Goal: Contribute content

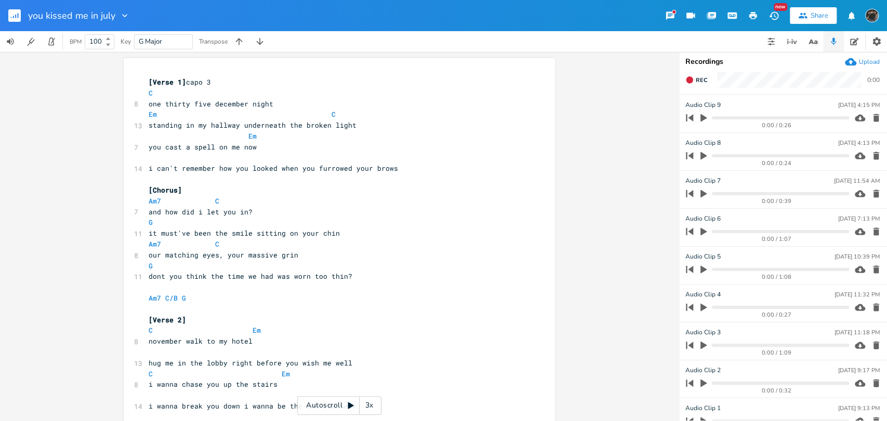
scroll to position [588, 0]
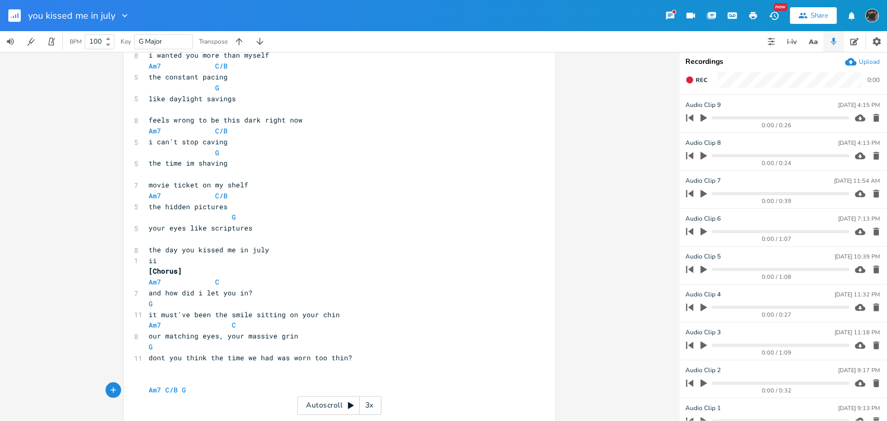
click at [157, 263] on pre "ii" at bounding box center [333, 261] width 375 height 11
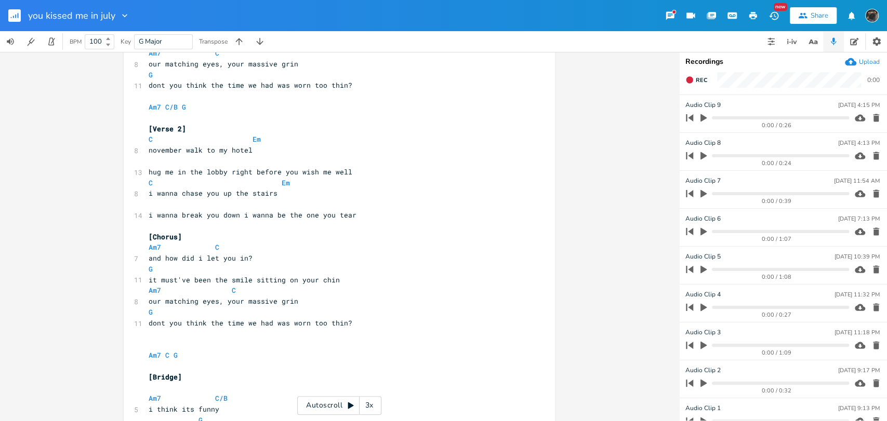
scroll to position [0, 0]
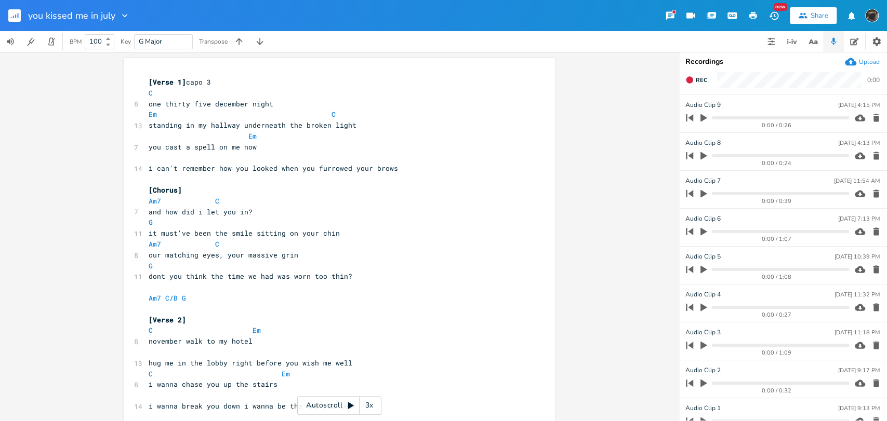
click at [9, 15] on rect "button" at bounding box center [14, 15] width 12 height 12
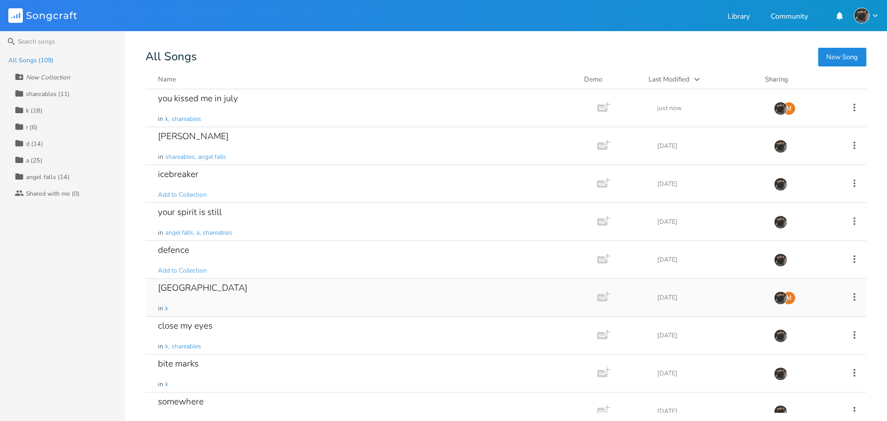
click at [252, 288] on div "montreal in k" at bounding box center [369, 297] width 422 height 37
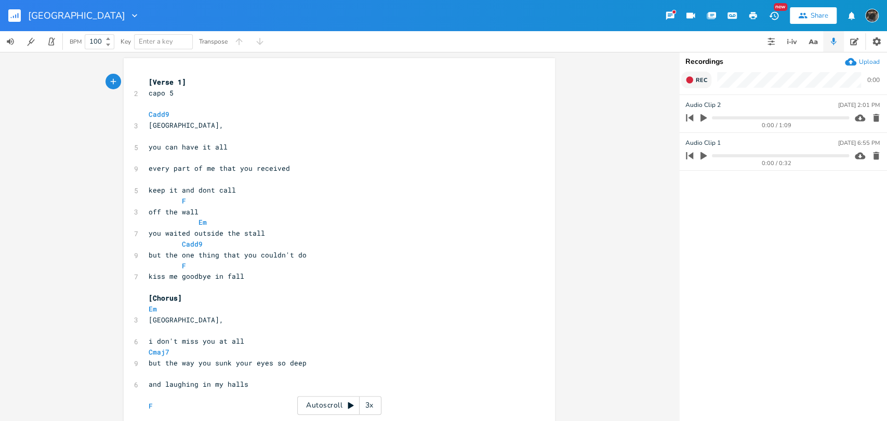
click at [698, 84] on span "Rec" at bounding box center [700, 80] width 11 height 8
click at [702, 86] on button "End" at bounding box center [696, 80] width 31 height 17
click at [700, 81] on span "Rec" at bounding box center [700, 80] width 11 height 8
click at [686, 80] on icon "button" at bounding box center [689, 80] width 8 height 8
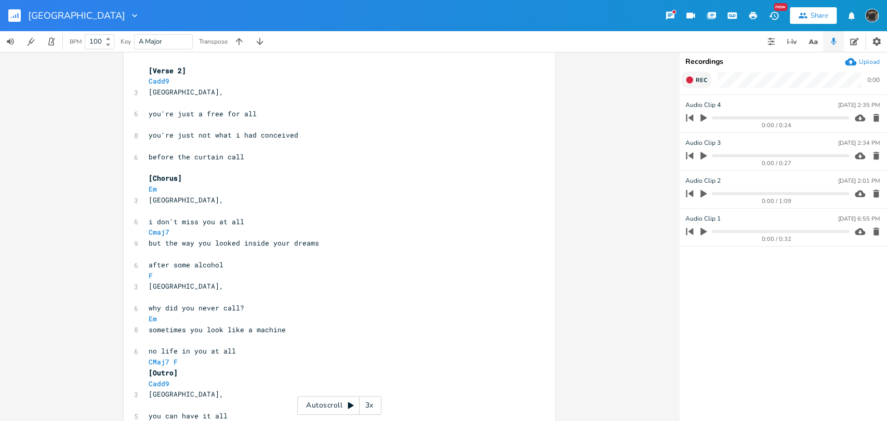
scroll to position [422, 0]
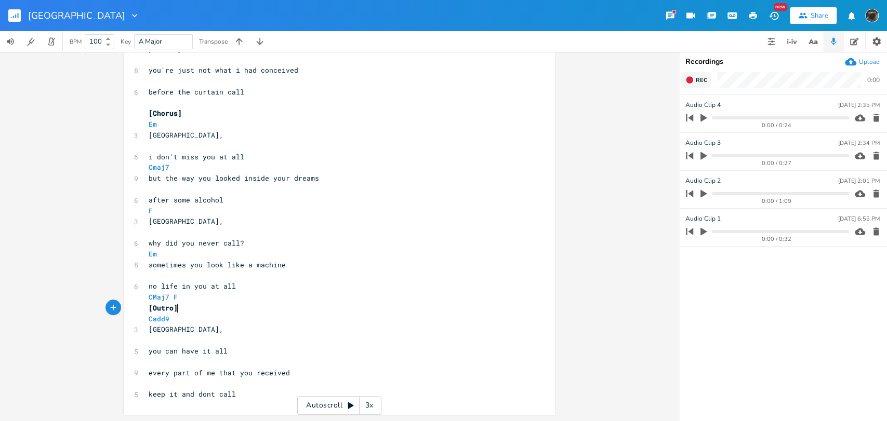
click at [316, 307] on pre "[Outro]" at bounding box center [333, 308] width 375 height 11
click at [316, 303] on pre "[Outro]" at bounding box center [333, 308] width 375 height 11
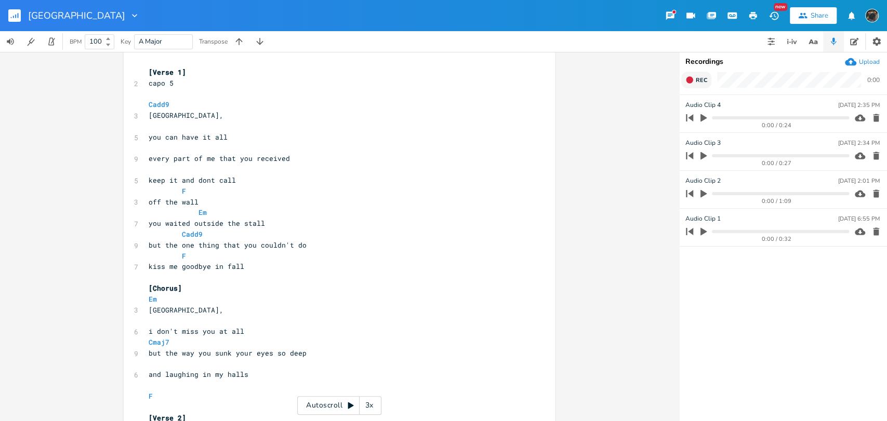
scroll to position [0, 0]
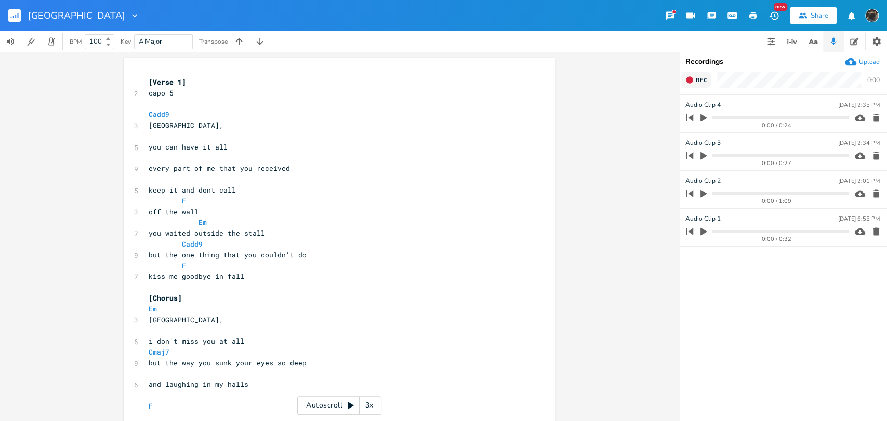
click at [10, 19] on rect "button" at bounding box center [14, 15] width 12 height 12
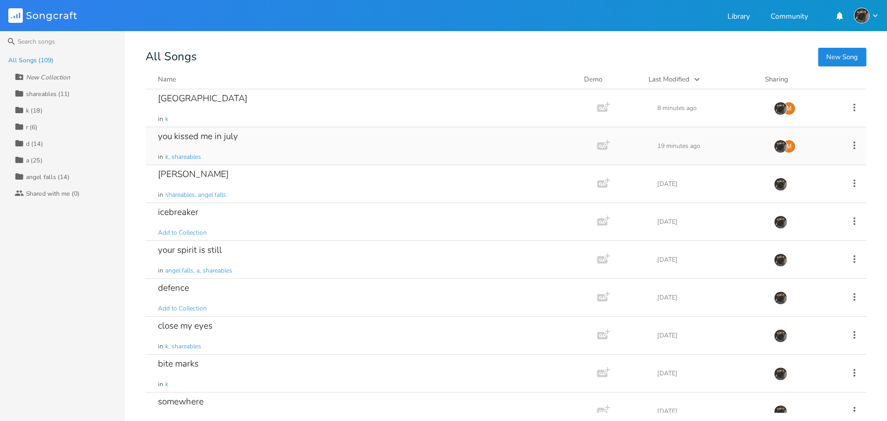
click at [274, 145] on div "you kissed me in july in k, shareables" at bounding box center [369, 145] width 422 height 37
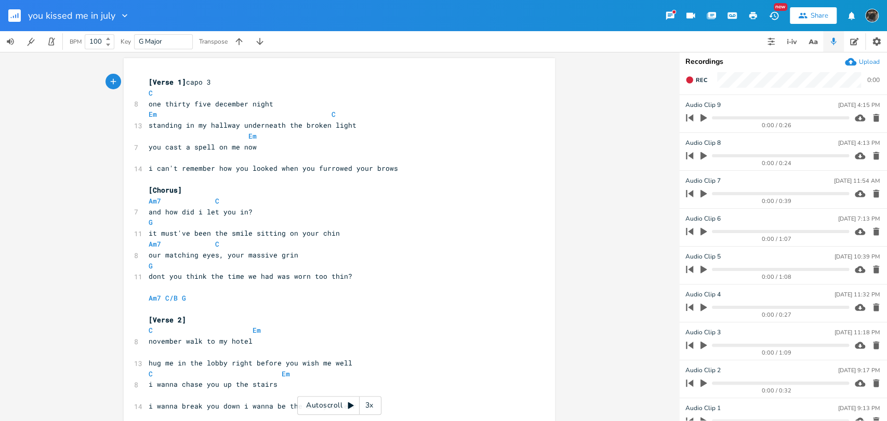
click at [706, 120] on icon "button" at bounding box center [703, 117] width 9 height 9
click at [729, 118] on progress at bounding box center [780, 117] width 137 height 3
click at [700, 118] on icon "button" at bounding box center [703, 117] width 6 height 7
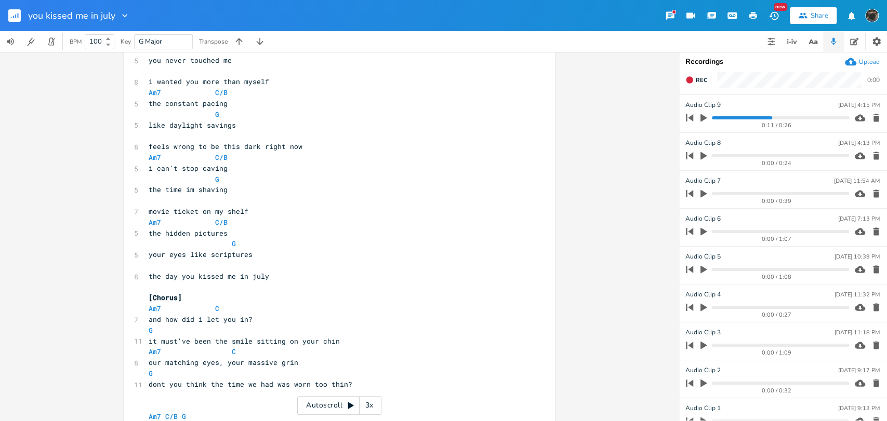
scroll to position [570, 0]
